Goal: Task Accomplishment & Management: Manage account settings

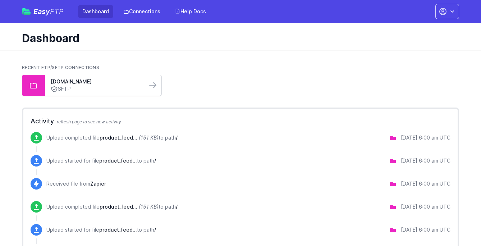
click at [111, 86] on link "SFTP" at bounding box center [96, 89] width 91 height 8
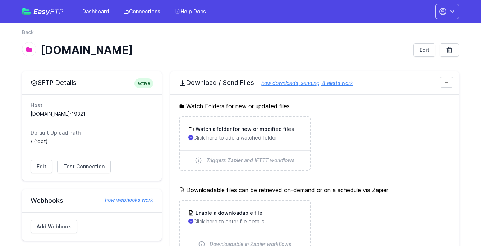
drag, startPoint x: 109, startPoint y: 114, endPoint x: 36, endPoint y: 115, distance: 73.8
click at [36, 115] on dd "[DOMAIN_NAME]:19321" at bounding box center [92, 113] width 123 height 7
drag, startPoint x: 30, startPoint y: 115, endPoint x: 57, endPoint y: 112, distance: 26.8
click at [57, 112] on dd "[DOMAIN_NAME]:19321" at bounding box center [92, 113] width 123 height 7
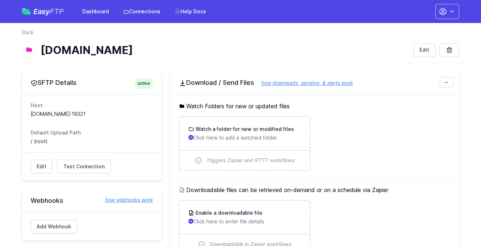
click at [66, 129] on dl "Host [DOMAIN_NAME]:19321 Default Upload Path / (root)" at bounding box center [92, 123] width 123 height 43
drag, startPoint x: 51, startPoint y: 141, endPoint x: 29, endPoint y: 141, distance: 22.0
click at [29, 141] on div "Host [DOMAIN_NAME]:19321 Default Upload Path / (root)" at bounding box center [92, 123] width 140 height 58
copy dd "/ (root)"
click at [84, 162] on link "Test Connection" at bounding box center [84, 167] width 54 height 14
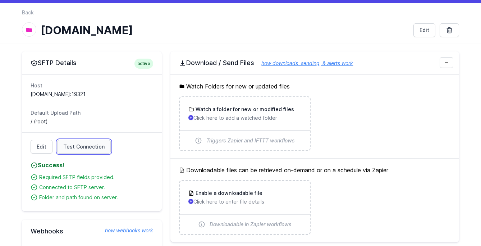
scroll to position [26, 0]
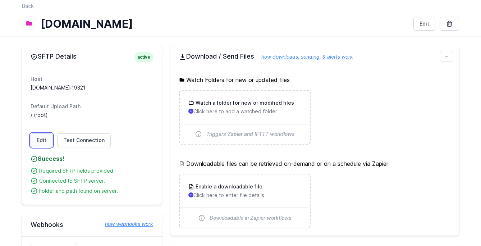
click at [43, 140] on link "Edit" at bounding box center [42, 141] width 22 height 14
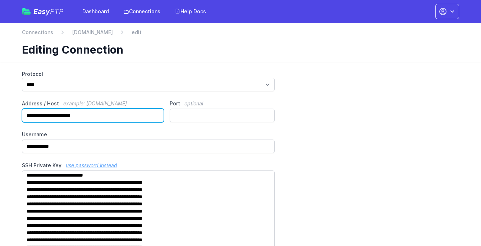
drag, startPoint x: 96, startPoint y: 116, endPoint x: 24, endPoint y: 116, distance: 72.7
click at [24, 116] on input "**********" at bounding box center [93, 116] width 142 height 14
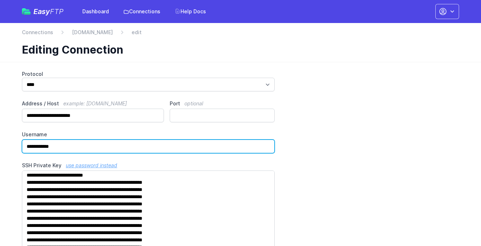
drag, startPoint x: 61, startPoint y: 145, endPoint x: -1, endPoint y: 145, distance: 62.6
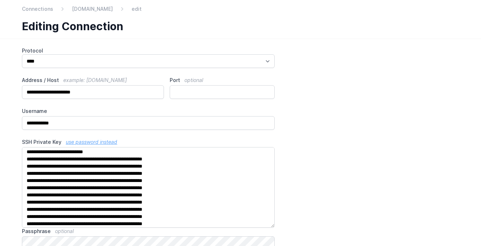
scroll to position [30, 0]
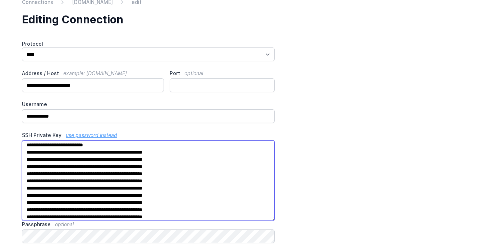
click at [47, 164] on textarea "SSH Private Key use password instead" at bounding box center [148, 180] width 253 height 81
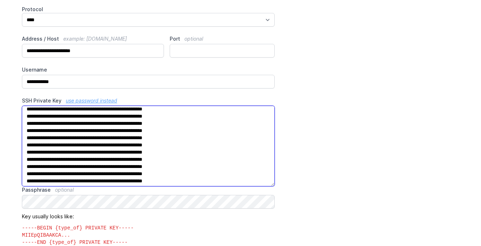
scroll to position [73, 0]
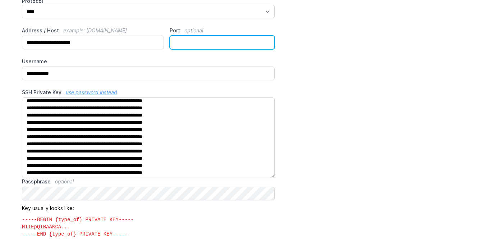
click at [178, 42] on input "*****" at bounding box center [222, 43] width 105 height 14
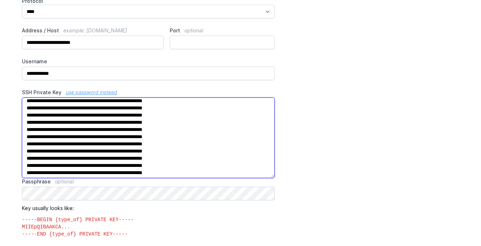
click at [142, 157] on textarea "SSH Private Key use password instead" at bounding box center [148, 138] width 253 height 81
